Goal: Check status

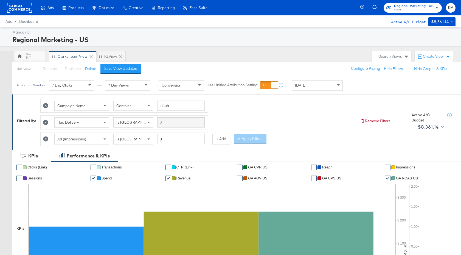
click at [318, 86] on div "[DATE]" at bounding box center [317, 84] width 50 height 9
click at [362, 85] on label "Start:" at bounding box center [357, 84] width 9 height 4
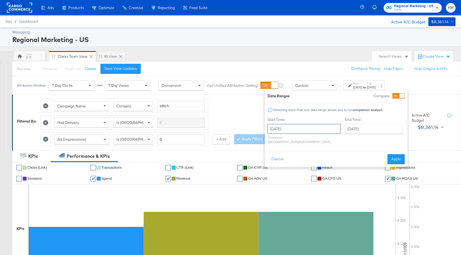
click at [317, 131] on input "[DATE]" at bounding box center [304, 129] width 73 height 10
click at [275, 144] on span "‹" at bounding box center [274, 140] width 9 height 8
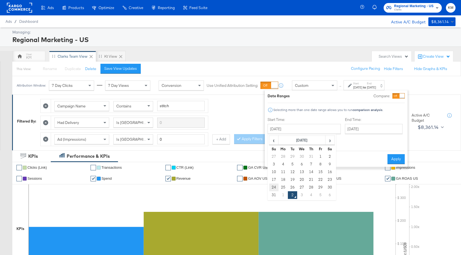
click at [271, 186] on td "24" at bounding box center [273, 187] width 9 height 8
type input "[DATE]"
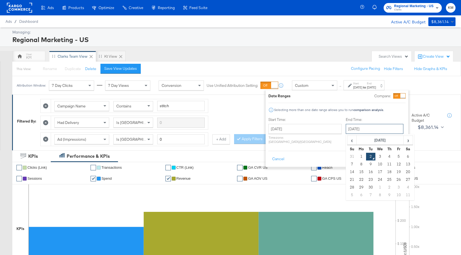
click at [349, 128] on input "[DATE]" at bounding box center [375, 129] width 58 height 10
click at [348, 142] on span "‹" at bounding box center [352, 140] width 9 height 8
click at [403, 187] on td "30" at bounding box center [407, 187] width 9 height 8
type input "[DATE]"
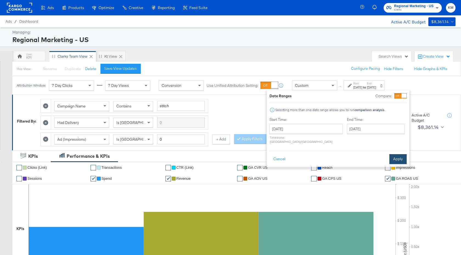
click at [402, 156] on button "Apply" at bounding box center [397, 159] width 17 height 10
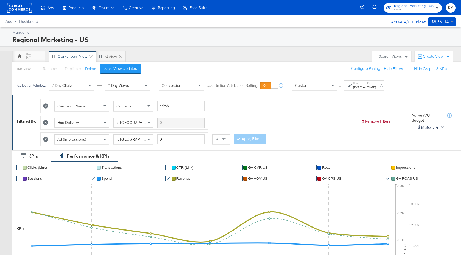
scroll to position [252, 0]
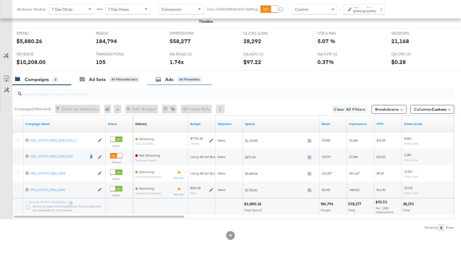
click at [174, 81] on div "Ads All Filtered Ads" at bounding box center [179, 79] width 46 height 6
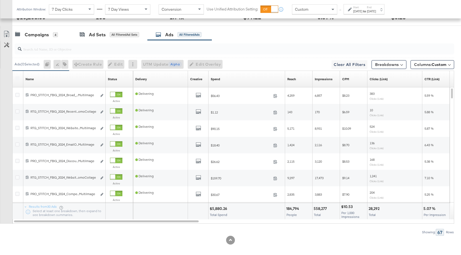
scroll to position [301, 0]
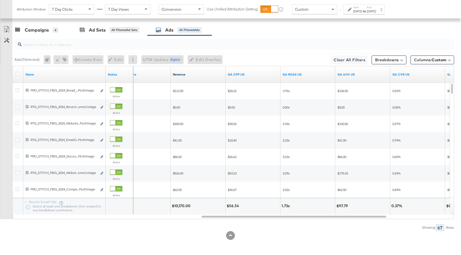
click at [207, 75] on link "Revenue" at bounding box center [198, 74] width 50 height 4
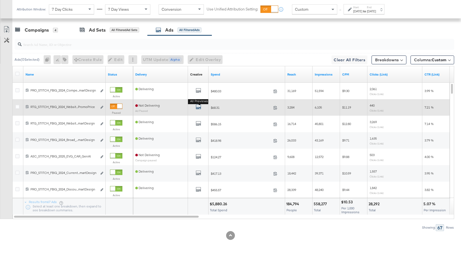
click at [199, 106] on icon "default" at bounding box center [198, 106] width 5 height 5
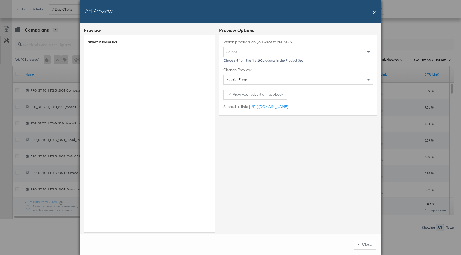
scroll to position [289, 0]
